Goal: Task Accomplishment & Management: Manage account settings

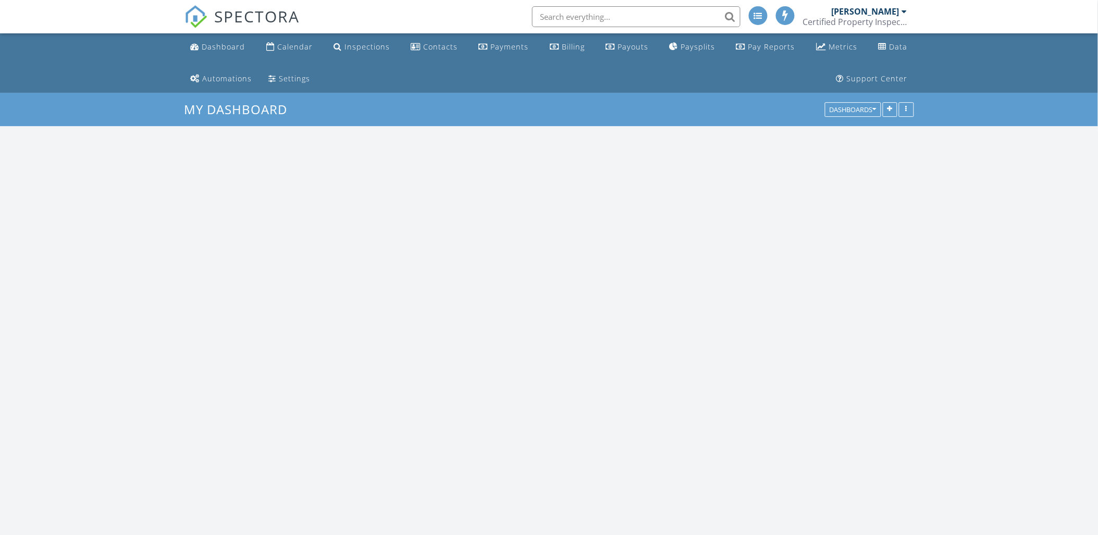
scroll to position [1592, 1117]
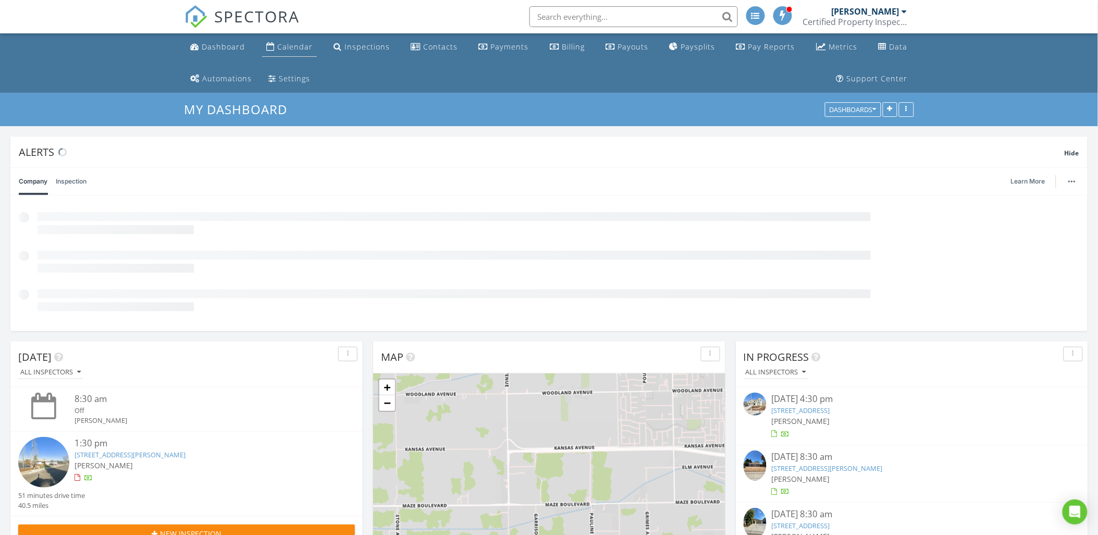
click at [287, 49] on div "Calendar" at bounding box center [294, 47] width 35 height 10
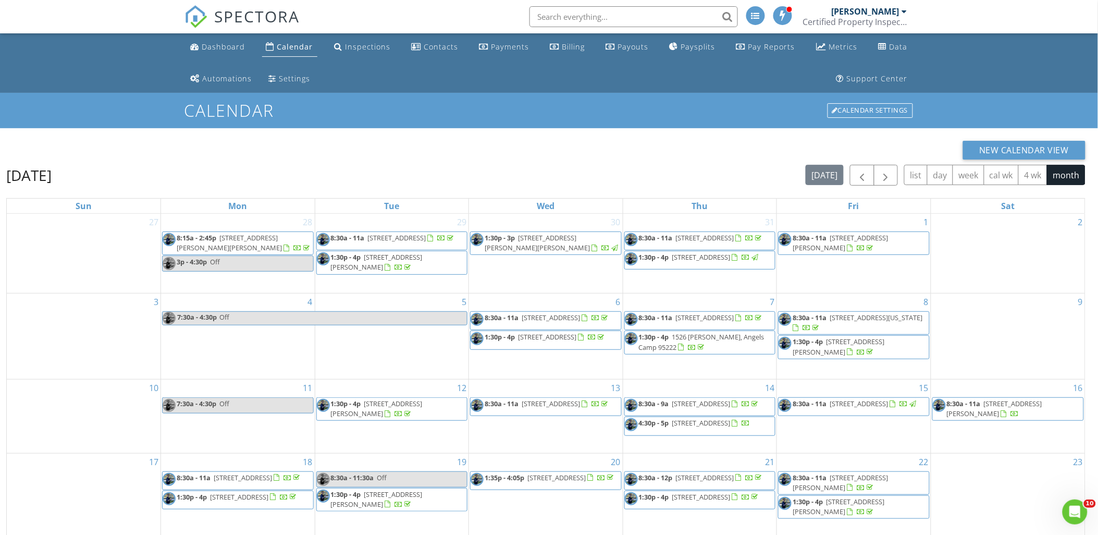
click at [291, 42] on div "Calendar" at bounding box center [295, 47] width 36 height 10
click at [884, 176] on span "button" at bounding box center [885, 175] width 13 height 13
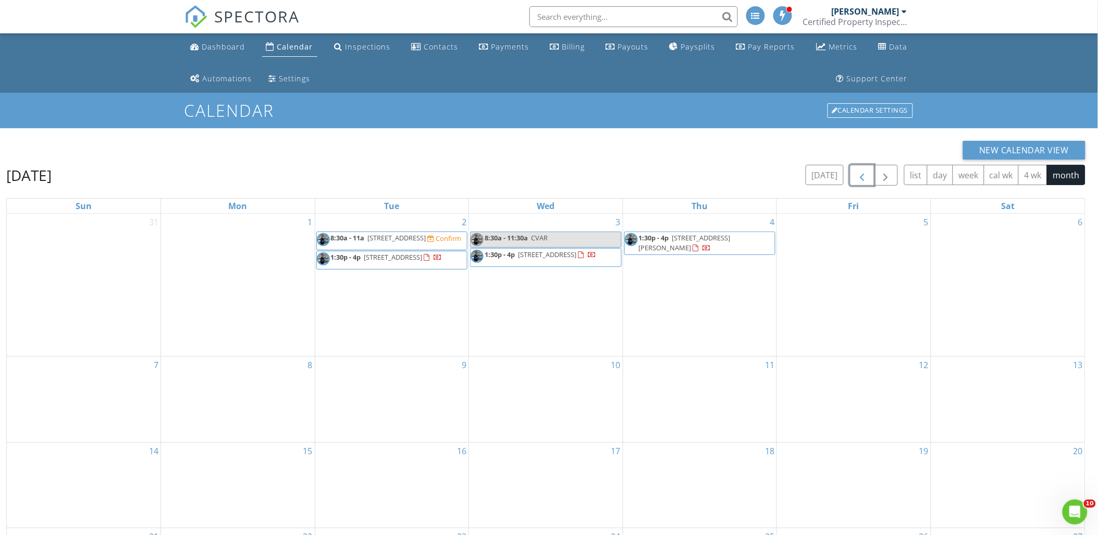
click at [869, 179] on button "button" at bounding box center [862, 175] width 24 height 21
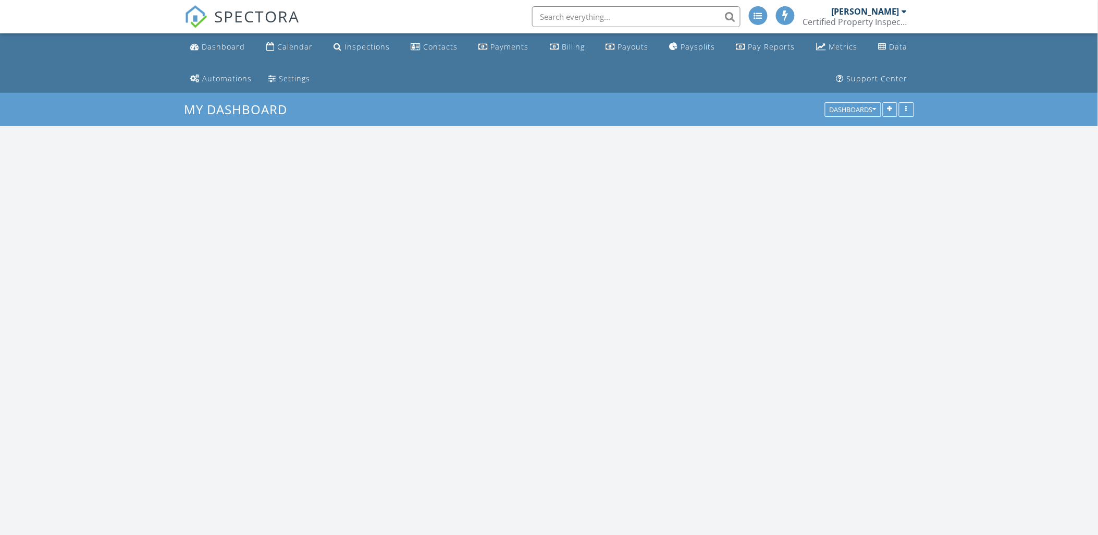
scroll to position [1592, 1117]
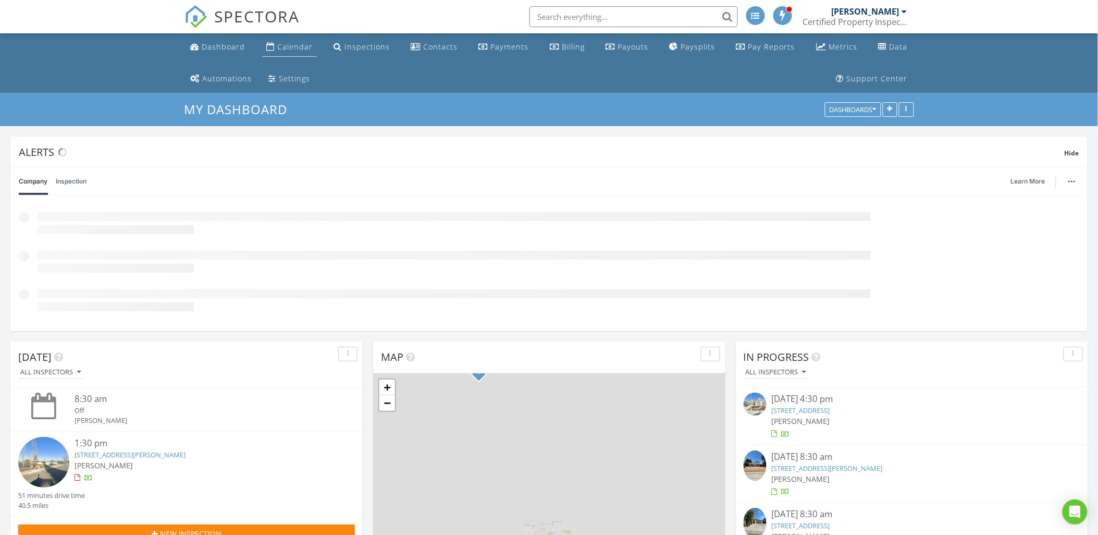
click at [300, 43] on div "Calendar" at bounding box center [294, 47] width 35 height 10
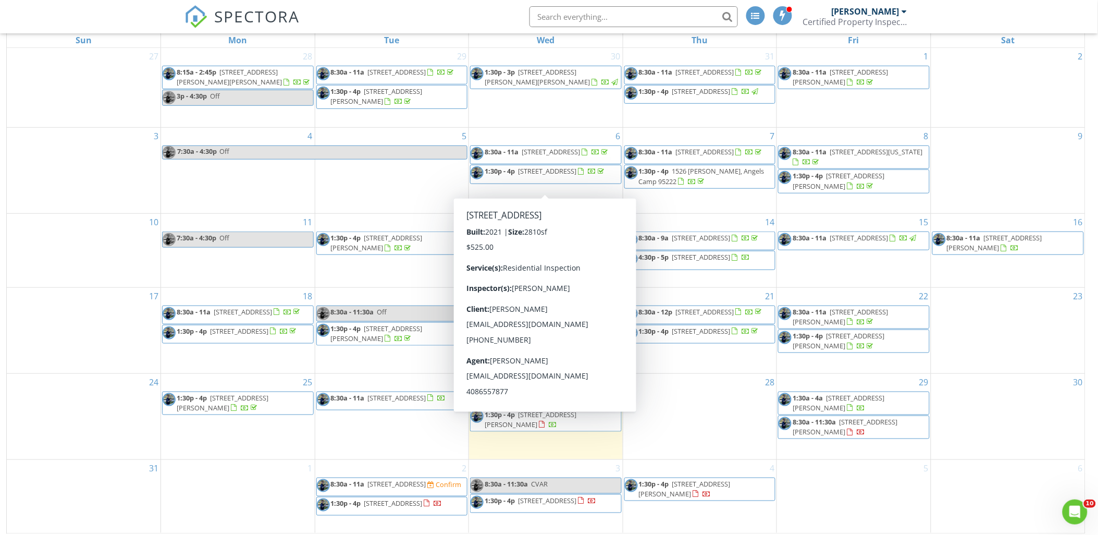
scroll to position [170, 0]
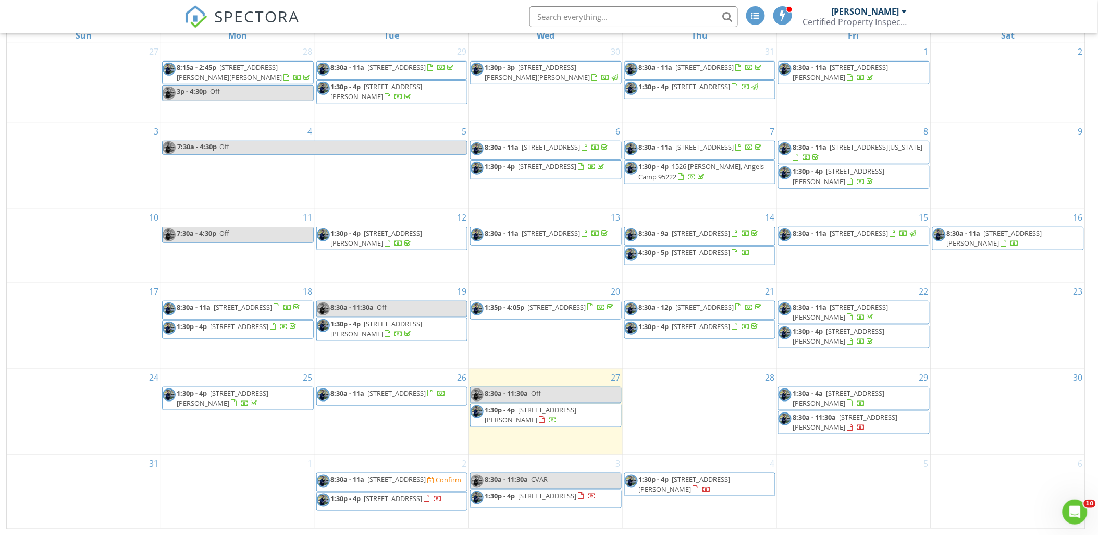
click at [416, 402] on span "8:30a - 11a 597 Pendragon St, Manteca 95337" at bounding box center [381, 396] width 129 height 16
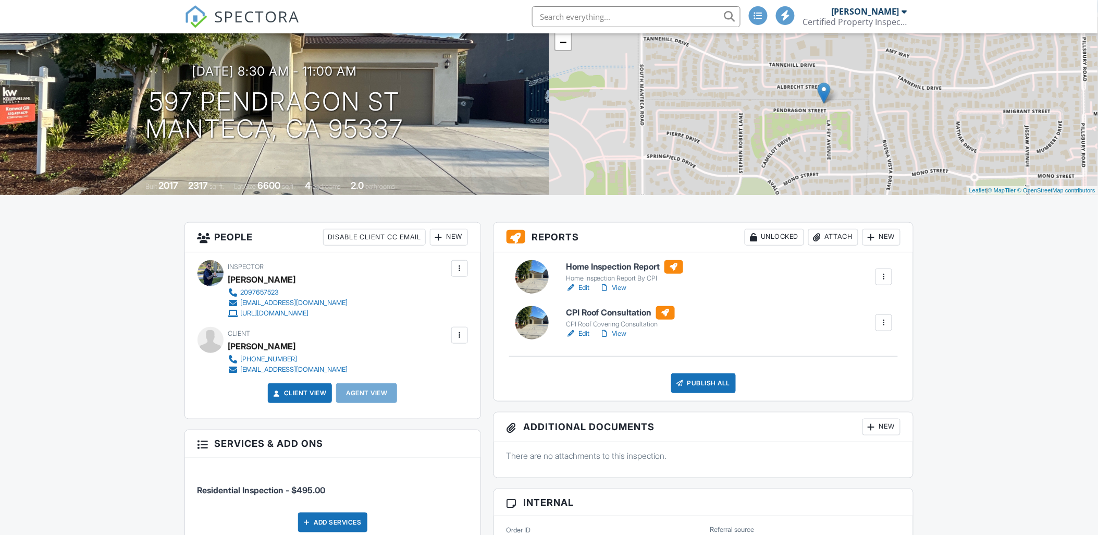
click at [602, 265] on h6 "Home Inspection Report" at bounding box center [624, 267] width 117 height 14
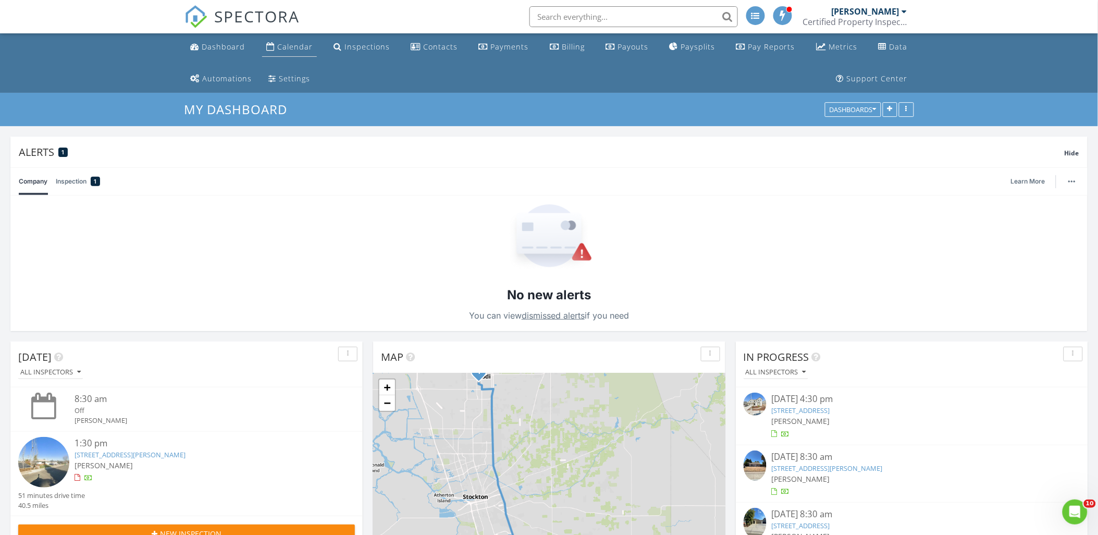
click at [301, 40] on link "Calendar" at bounding box center [289, 47] width 55 height 19
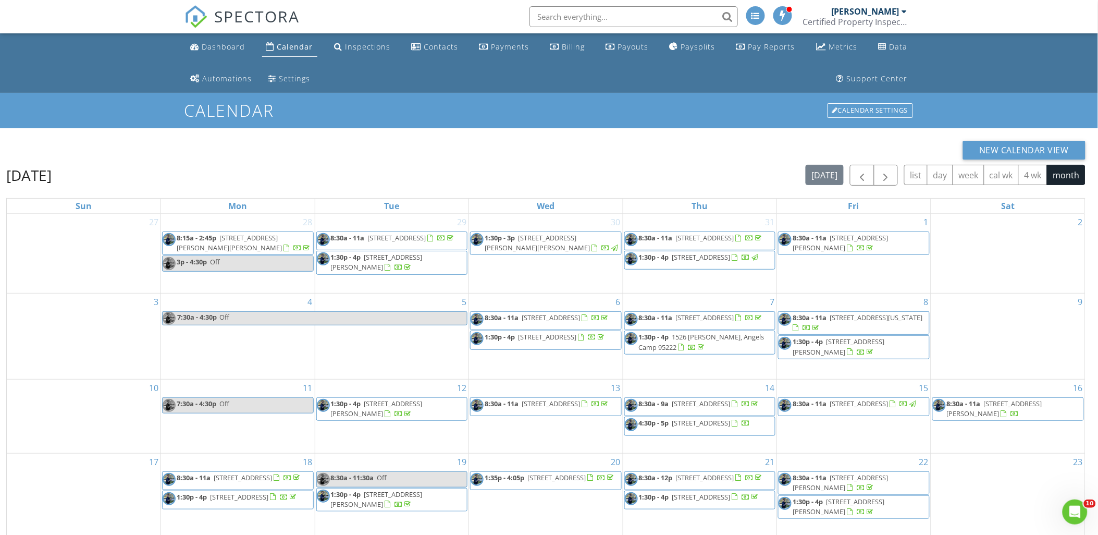
scroll to position [170, 0]
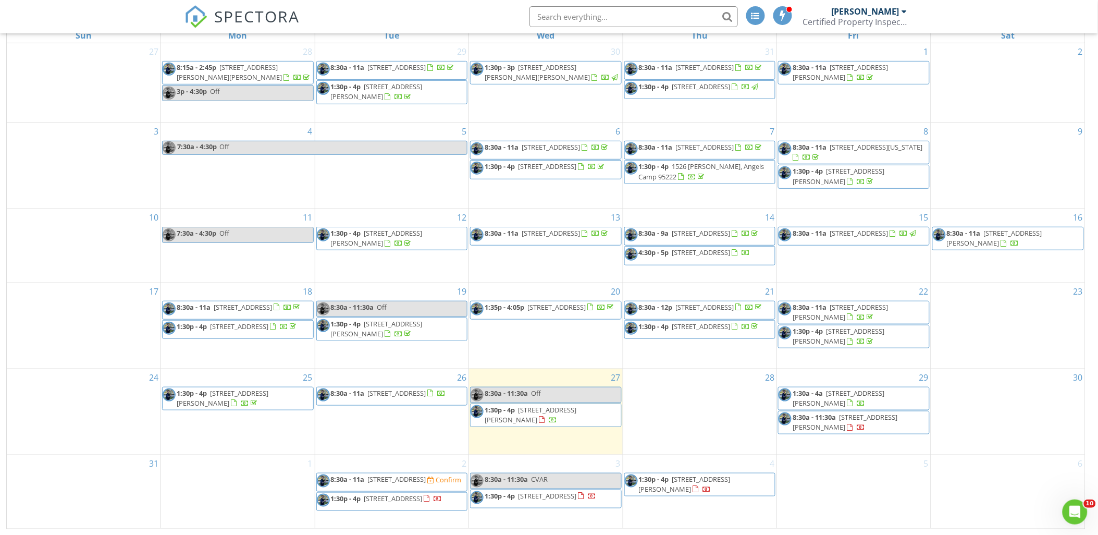
click at [426, 477] on span "4967 Kiva Dr, Copperopolis 95228" at bounding box center [397, 478] width 58 height 9
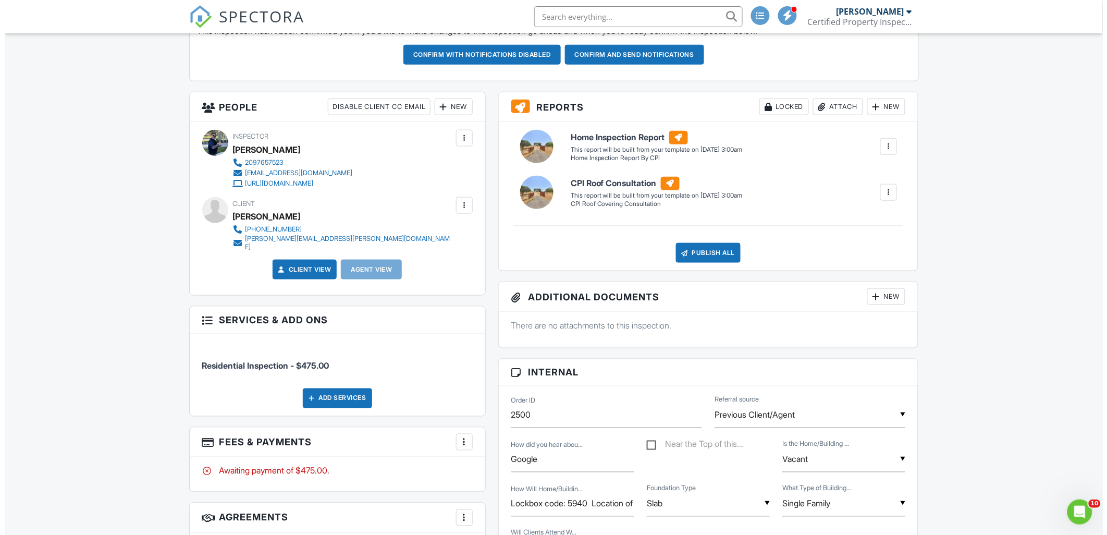
scroll to position [347, 0]
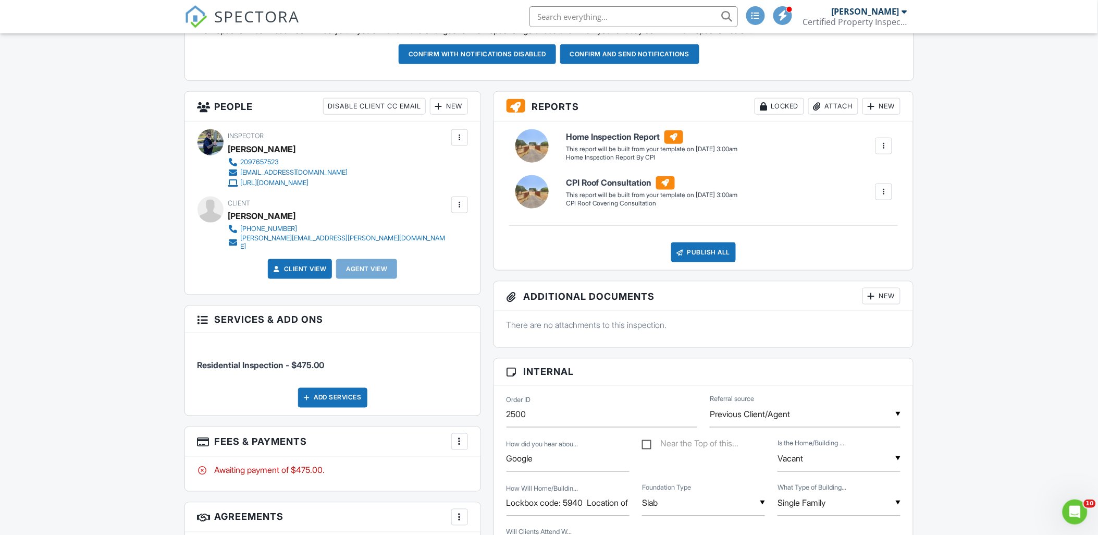
click at [348, 390] on div "Add Services" at bounding box center [332, 398] width 69 height 20
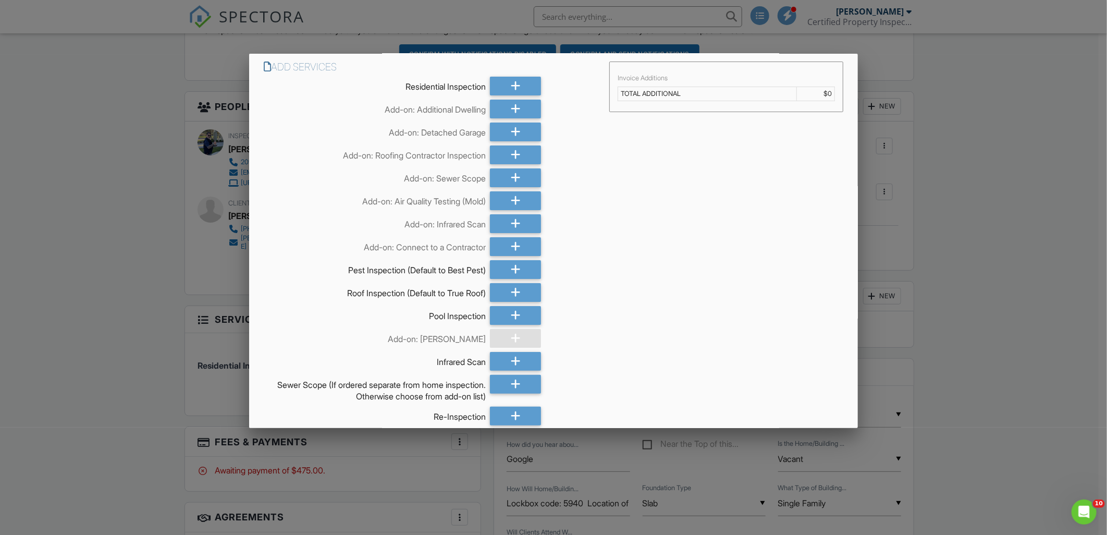
scroll to position [0, 0]
click at [511, 130] on icon at bounding box center [516, 132] width 10 height 19
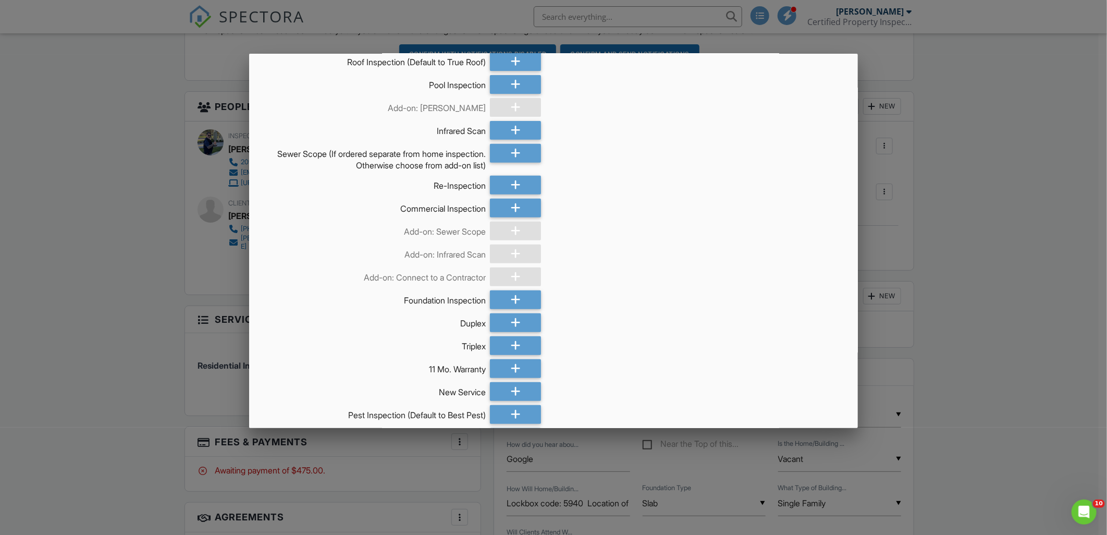
scroll to position [324, 0]
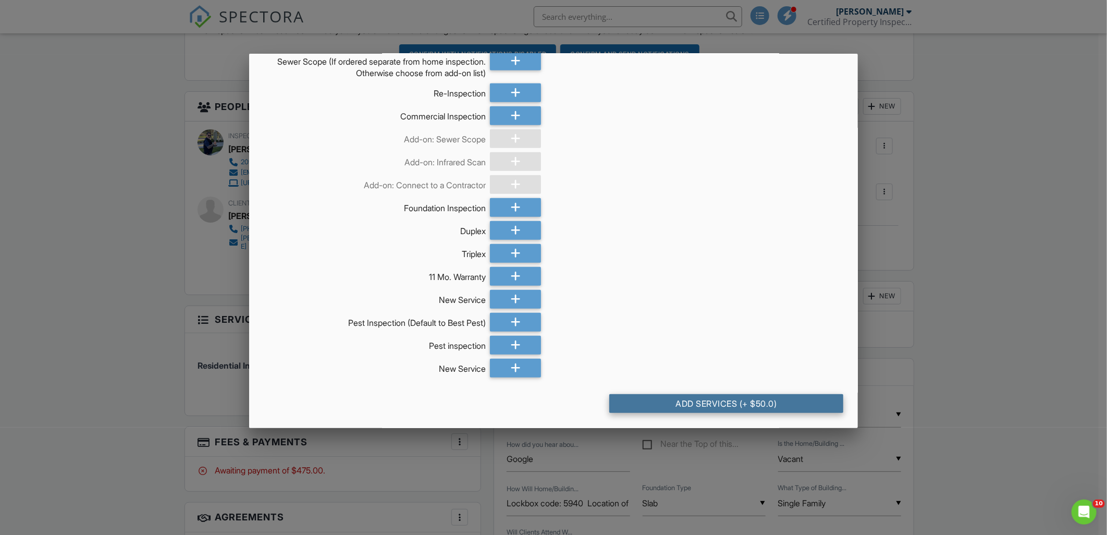
click at [678, 396] on div "Add Services (+ $50.0)" at bounding box center [726, 403] width 234 height 19
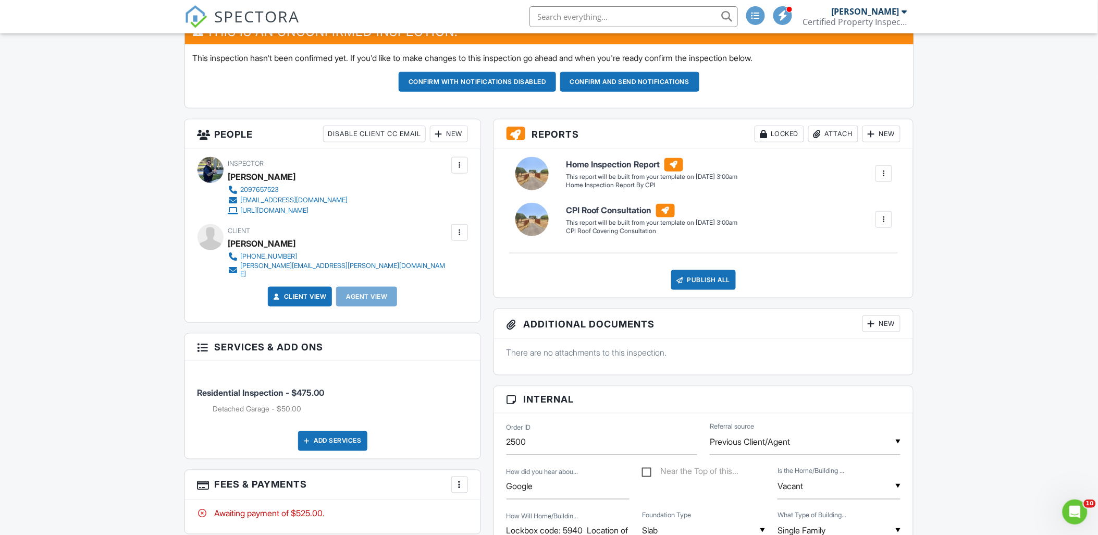
scroll to position [174, 0]
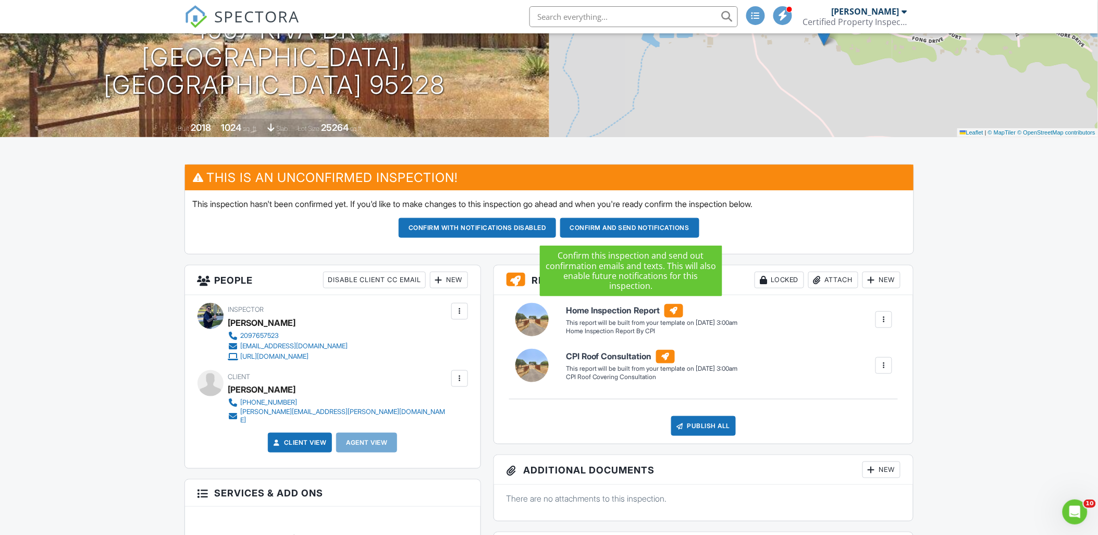
click at [556, 228] on button "Confirm and send notifications" at bounding box center [477, 228] width 157 height 20
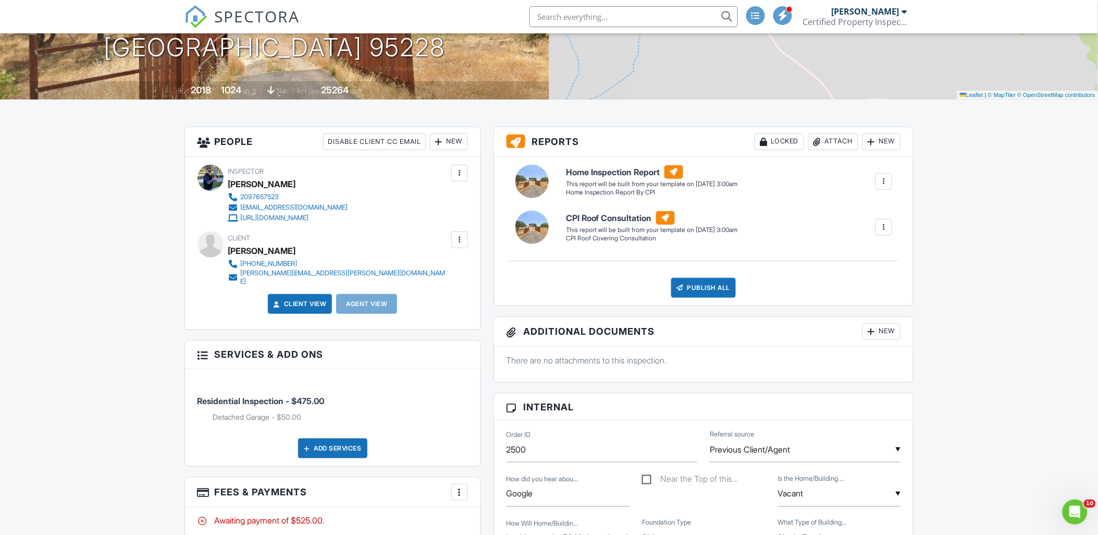
scroll to position [231, 0]
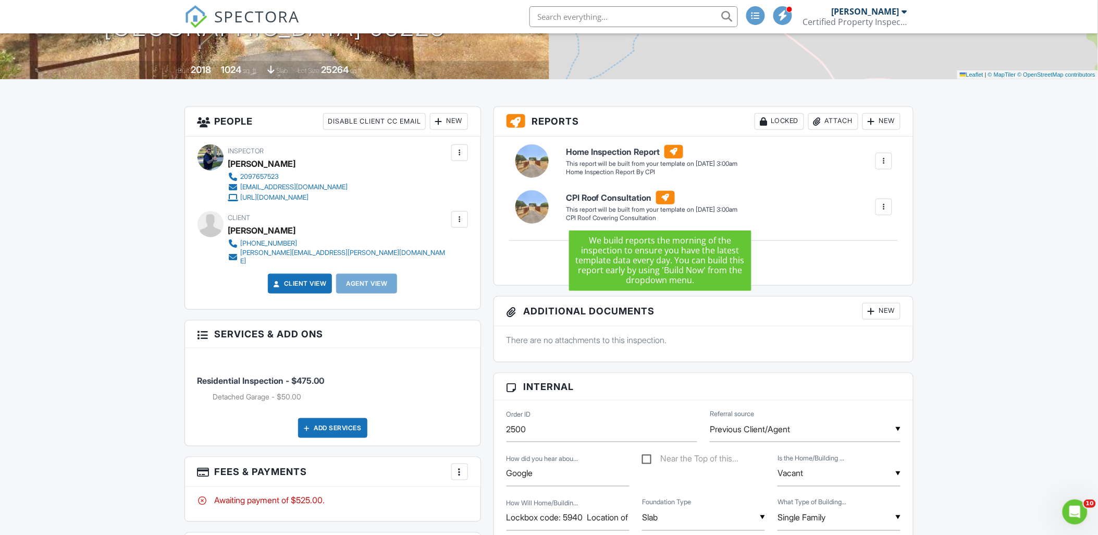
click at [738, 168] on div "This report will be built from your template on 09/02/25 3:00am" at bounding box center [652, 163] width 172 height 8
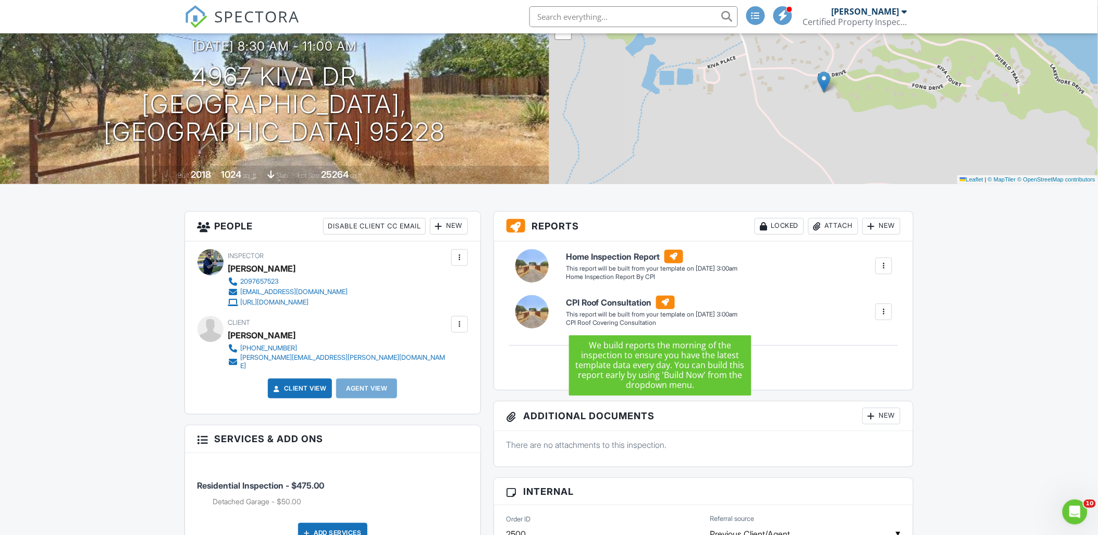
scroll to position [0, 0]
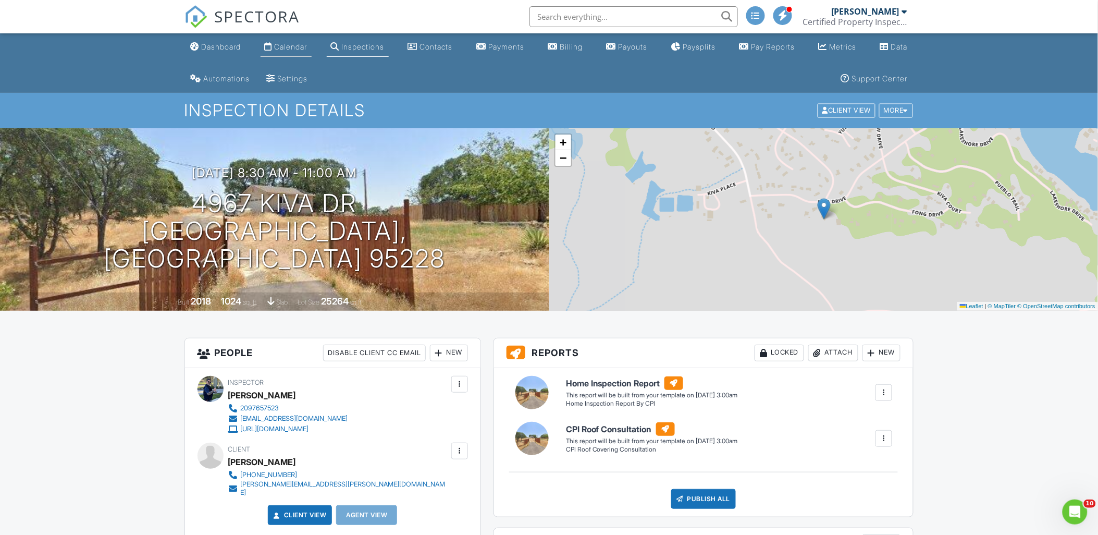
click at [278, 47] on div "Calendar" at bounding box center [291, 46] width 33 height 9
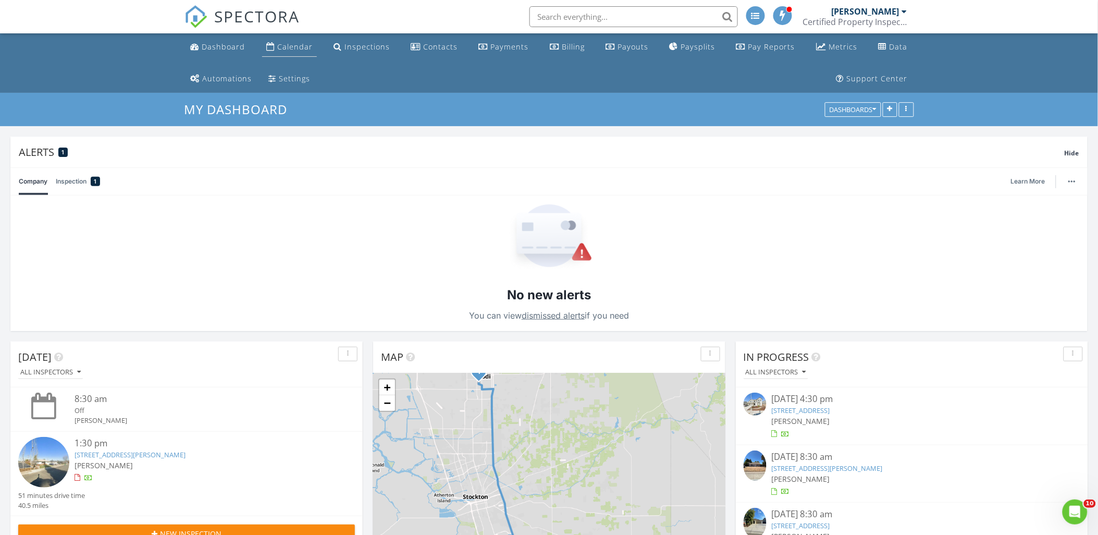
click at [283, 43] on div "Calendar" at bounding box center [294, 47] width 35 height 10
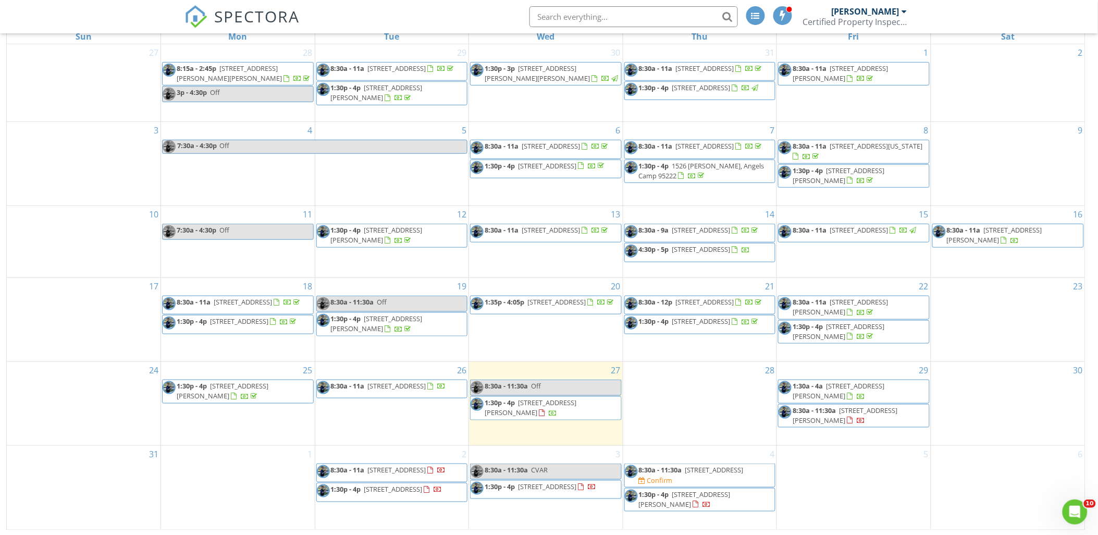
scroll to position [170, 0]
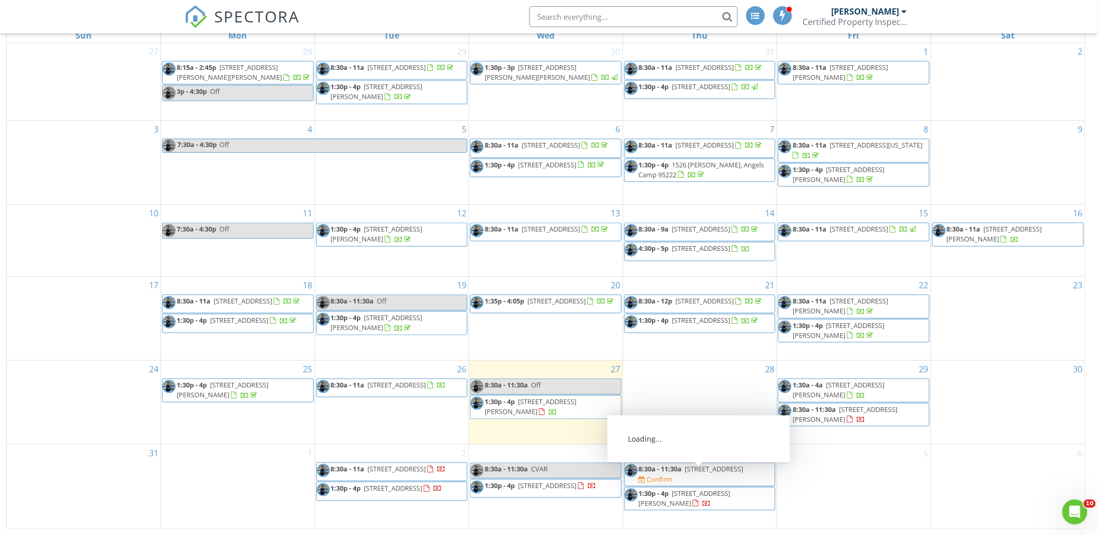
click at [709, 470] on span "330 W 22nd St, Merced 95340" at bounding box center [714, 468] width 58 height 9
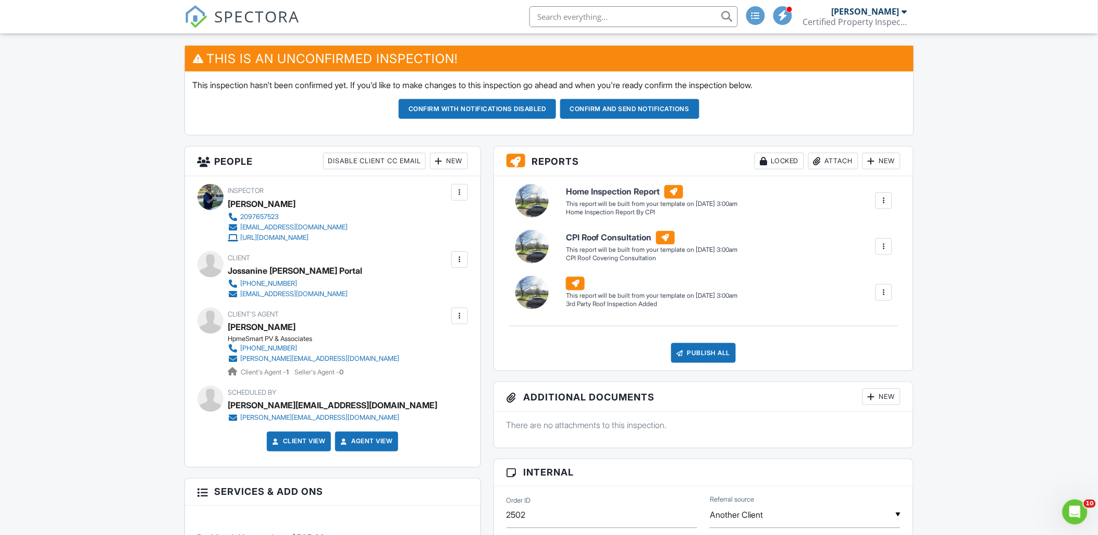
scroll to position [116, 0]
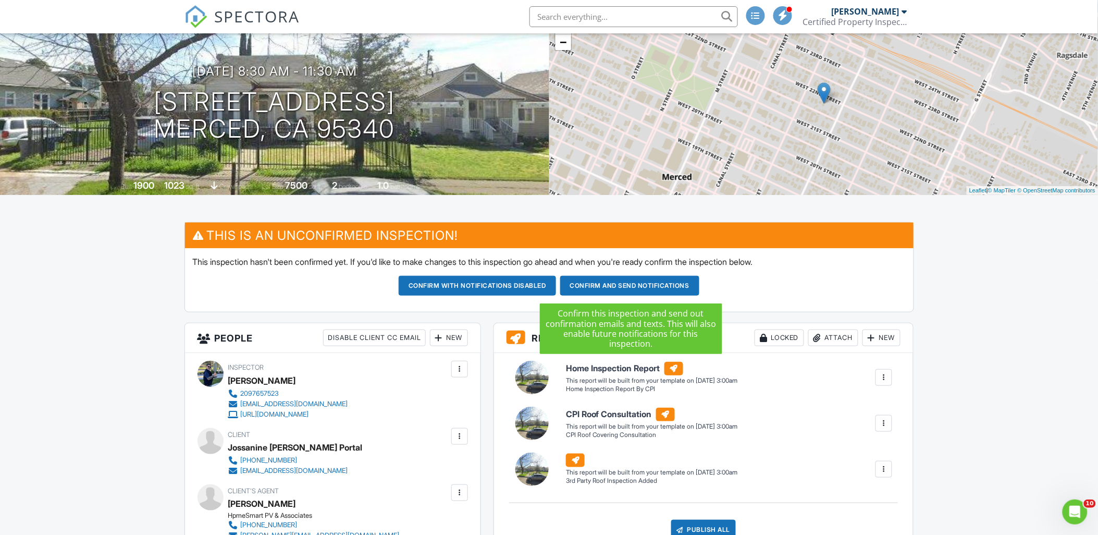
click at [556, 287] on button "Confirm and send notifications" at bounding box center [477, 286] width 157 height 20
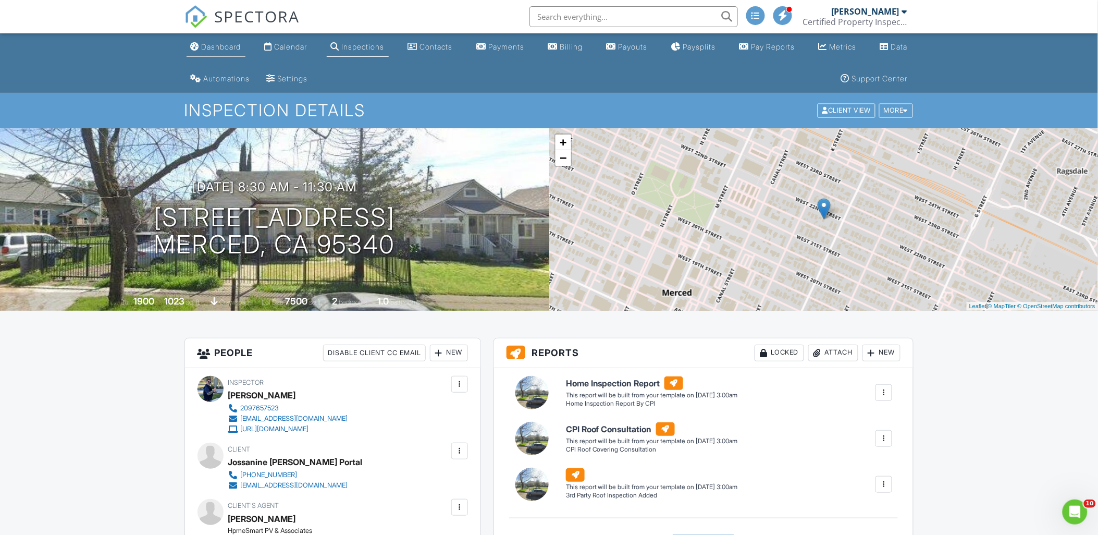
click at [225, 47] on div "Dashboard" at bounding box center [222, 46] width 40 height 9
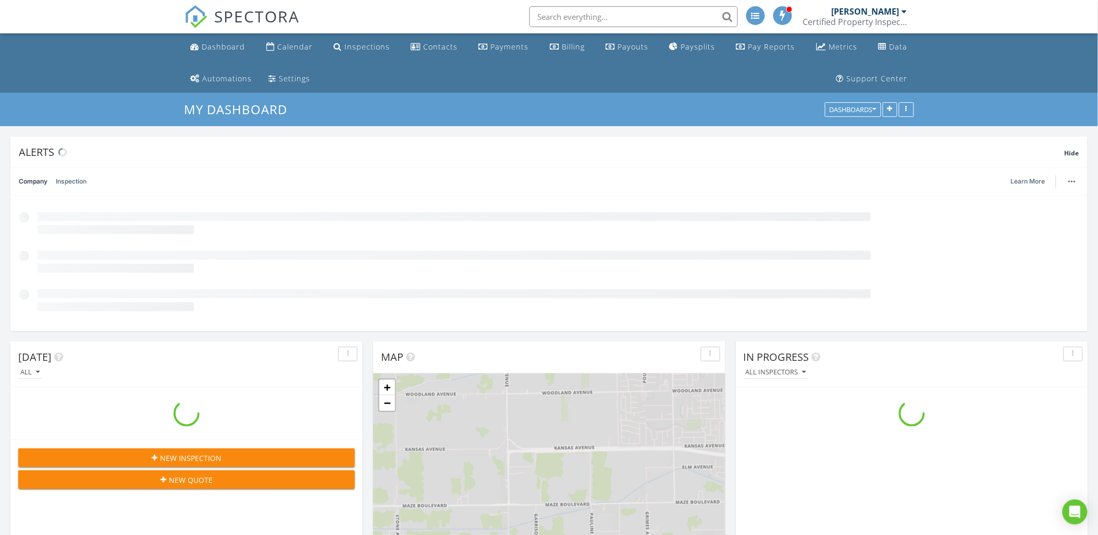
scroll to position [1592, 1117]
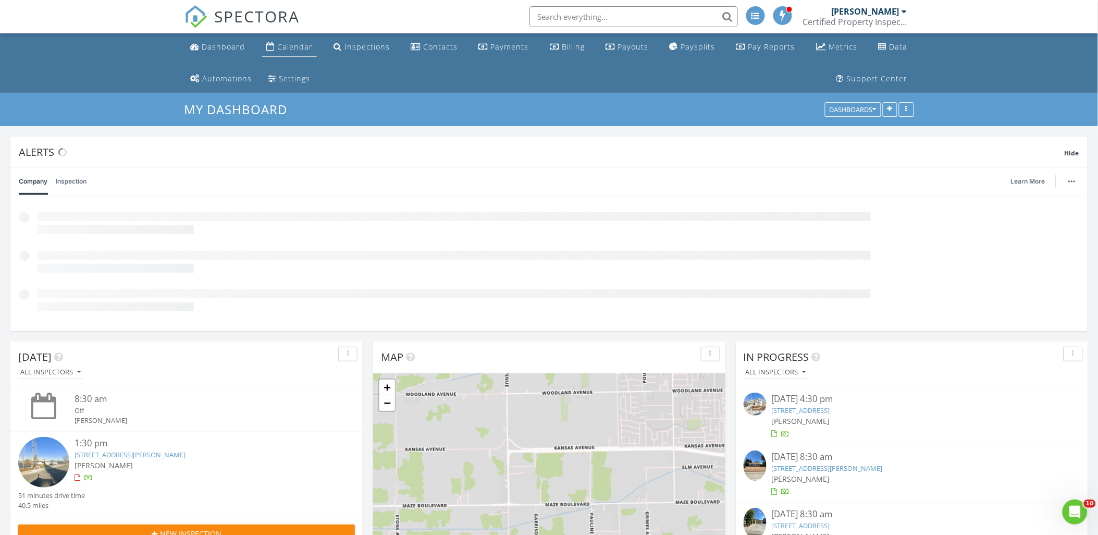
click at [280, 45] on div "Calendar" at bounding box center [294, 47] width 35 height 10
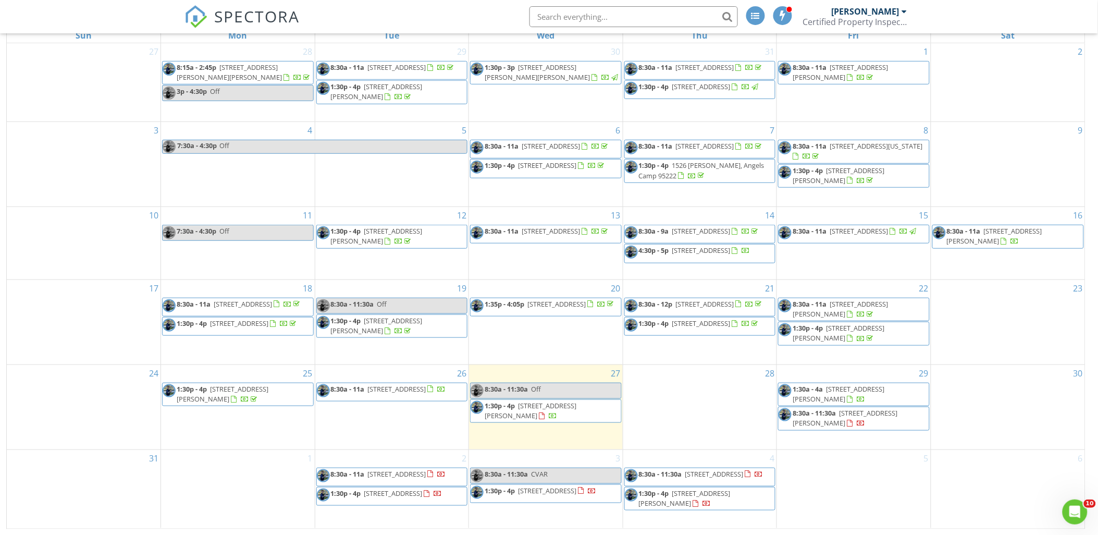
click at [419, 400] on span "8:30a - 11a 597 Pendragon St, Manteca 95337" at bounding box center [381, 392] width 129 height 16
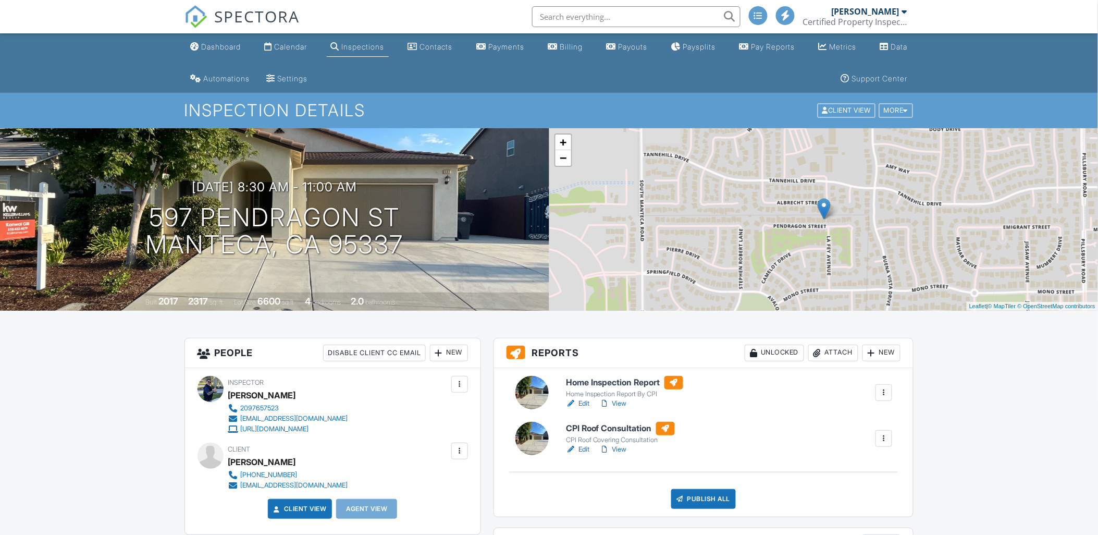
click at [695, 491] on div "Publish All" at bounding box center [703, 499] width 65 height 20
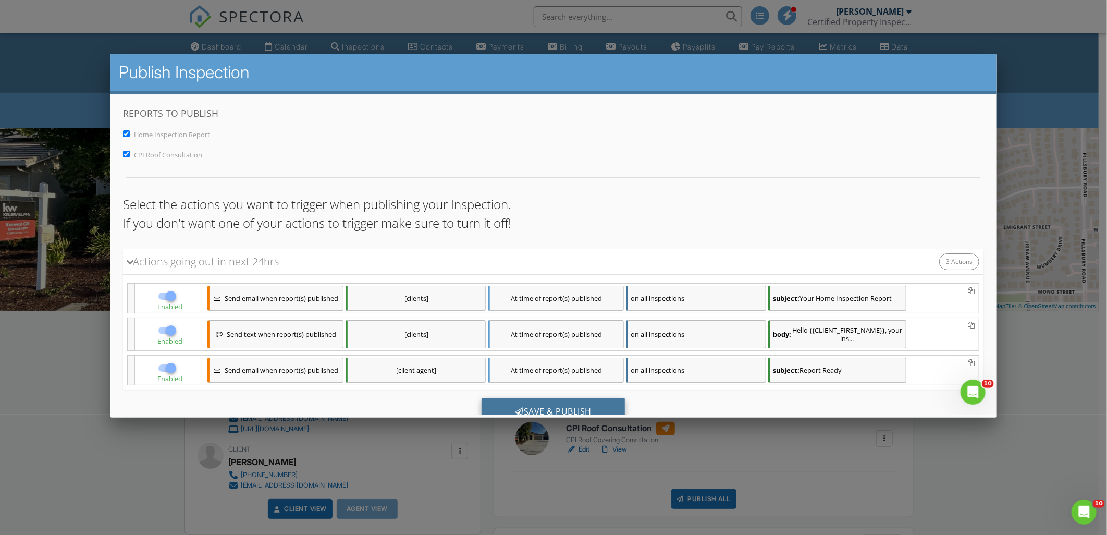
scroll to position [40, 0]
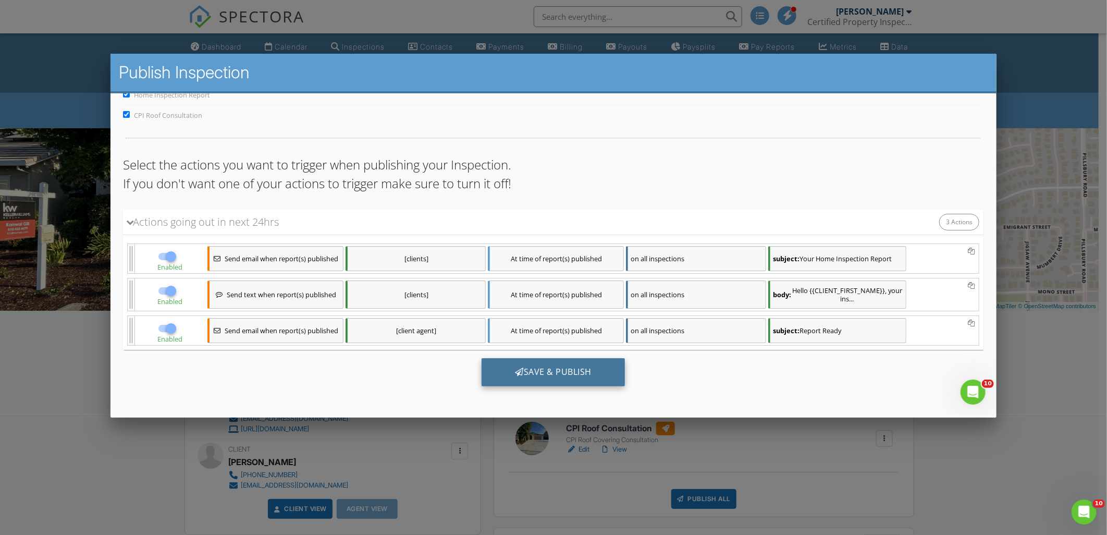
click at [579, 368] on div "Save & Publish" at bounding box center [552, 371] width 143 height 28
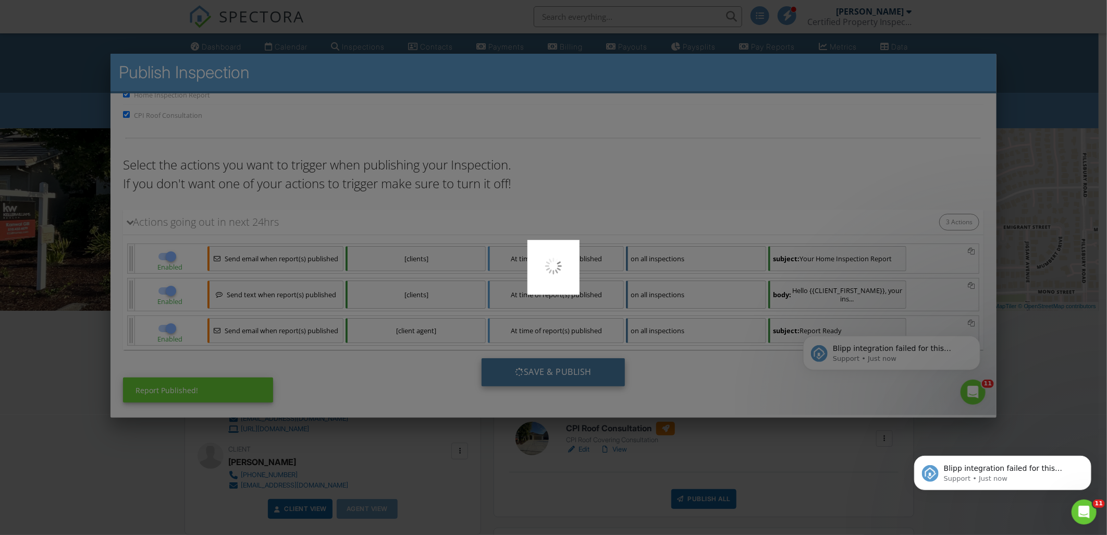
scroll to position [0, 0]
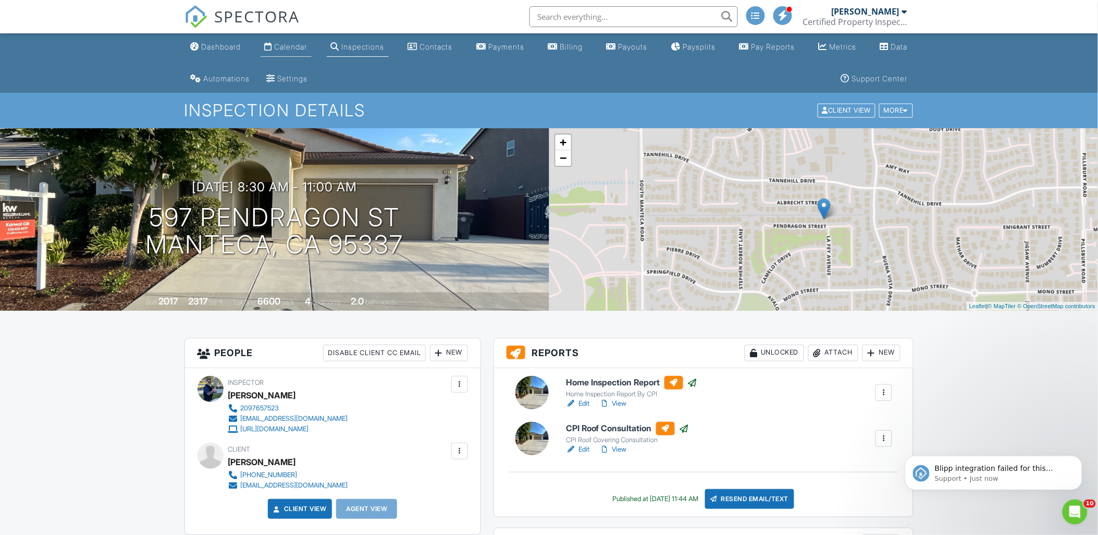
click at [307, 43] on div "Calendar" at bounding box center [291, 46] width 33 height 9
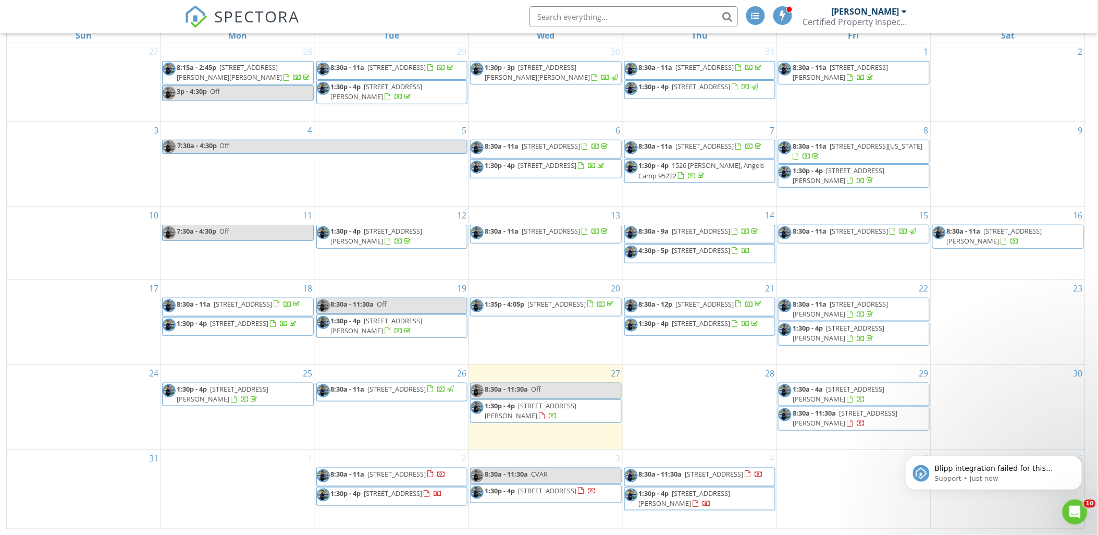
click at [734, 466] on div "4 8:30a - 11:30a [STREET_ADDRESS] 1:30p - 4p [STREET_ADDRESS][PERSON_NAME]" at bounding box center [700, 489] width 154 height 78
click at [729, 467] on link "8:30a - 11:30a [STREET_ADDRESS]" at bounding box center [700, 476] width 152 height 19
